Goal: Navigation & Orientation: Go to known website

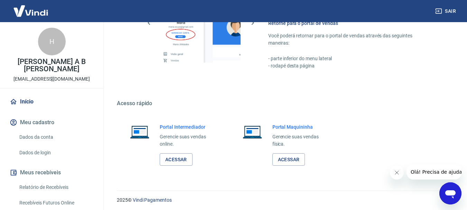
scroll to position [491, 0]
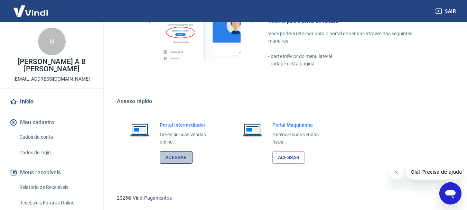
click at [185, 156] on link "Acessar" at bounding box center [176, 157] width 33 height 13
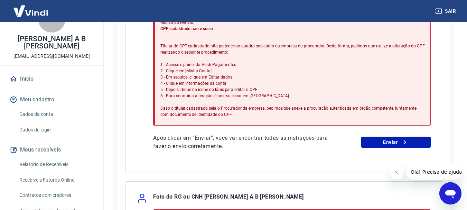
scroll to position [35, 0]
